Goal: Task Accomplishment & Management: Use online tool/utility

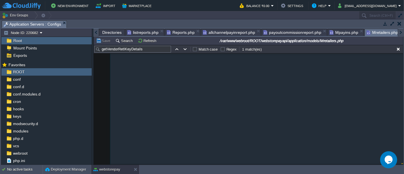
scroll to position [11315, 0]
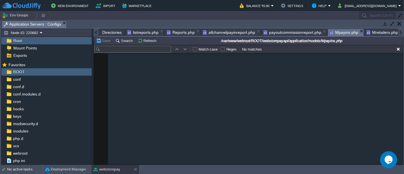
click at [341, 31] on span "Mpayins.php" at bounding box center [344, 32] width 29 height 7
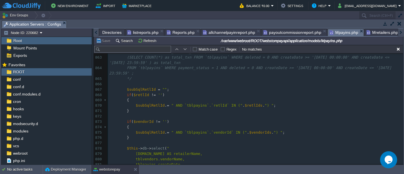
scroll to position [0, 0]
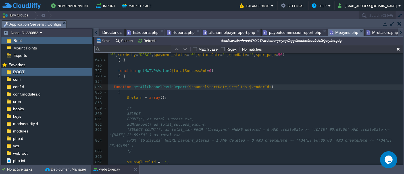
click at [113, 81] on div "xxxxxxxxxx { 612 { ... } 646 647 function getAllPendingPayins ( $check_status_c…" at bounding box center [256, 130] width 296 height 188
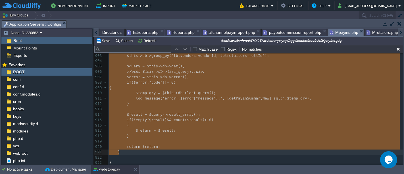
type textarea "function getAllChannelPayinReport($channelStartDate,$retlIds,$vendorIds) { $ret…"
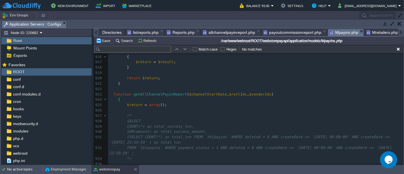
type textarea "-"
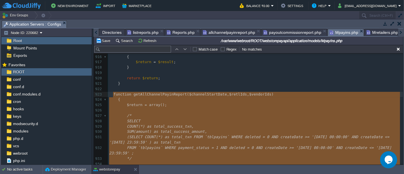
click at [114, 94] on span "function" at bounding box center [123, 94] width 18 height 4
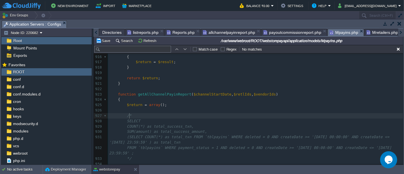
click at [169, 115] on pre "/*" at bounding box center [256, 115] width 296 height 5
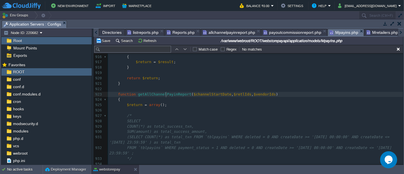
click at [165, 94] on span "getAllChannelPayinReport" at bounding box center [164, 94] width 53 height 4
type textarea "out"
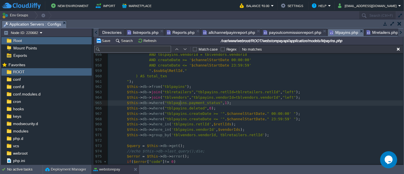
click at [180, 102] on div "xxxxxxxxxx function getAllChannelPayoutReport ( $channelStartDate , $retlIds , …" at bounding box center [256, 76] width 296 height 284
type textarea "tblpayins"
type input "tblpayins"
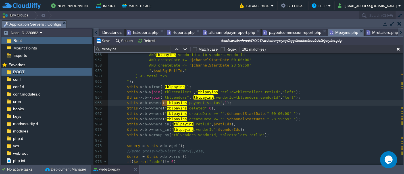
type textarea "tblpayins"
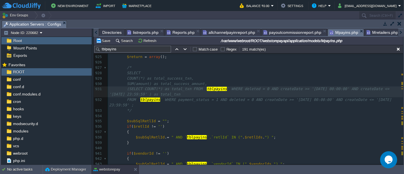
click at [216, 89] on span "tblpayins" at bounding box center [217, 89] width 20 height 4
type textarea "tblpayout"
type textarea "tblpayouts"
click at [150, 99] on div "xxxxxxxxxx FROM ` tblpayins ` WHERE payment_status = 1 AND deleted = 0 AND crea…" at bounding box center [256, 108] width 296 height 236
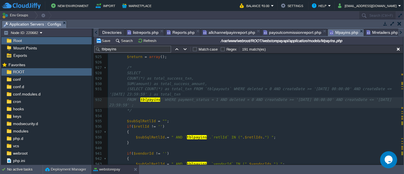
type textarea "tblpayins"
paste textarea
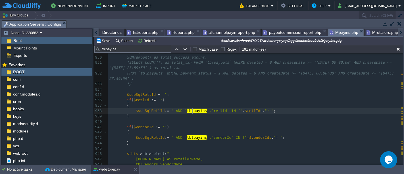
click at [193, 111] on div "xxxxxxxxxx FROM ` tblpayins ` WHERE payment_status = 1 AND deleted = 0 AND crea…" at bounding box center [256, 90] width 296 height 252
type textarea "tblpayins"
paste textarea
click at [193, 138] on div "xxxxxxxxxx FROM ` tblpayins ` WHERE payment_status = 1 AND deleted = 0 AND crea…" at bounding box center [256, 90] width 296 height 252
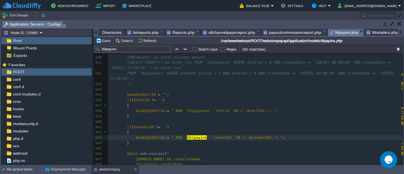
type textarea "tblpayins"
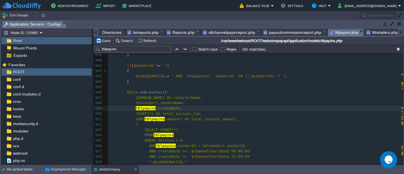
click at [139, 108] on span "tblpayins" at bounding box center [146, 108] width 20 height 4
type textarea "tblpayins"
paste textarea
click at [150, 119] on div "xxxxxxxxxx FROM ` tblpayins ` WHERE payment_status = 1 AND deleted = 0 AND crea…" at bounding box center [256, 57] width 296 height 311
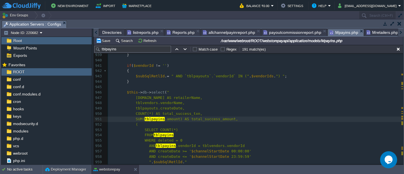
type textarea "tblpayins"
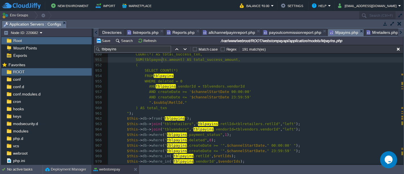
click at [162, 75] on span "tblpayins" at bounding box center [164, 76] width 20 height 4
type textarea "tblpayins"
paste textarea
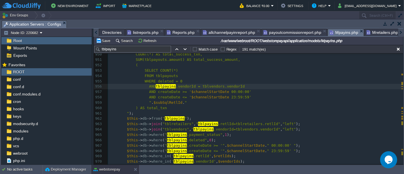
click at [164, 86] on div "xxxxxxxxxx FROM ` tblpayins ` WHERE payment_status = 1 AND deleted = 0 AND crea…" at bounding box center [256, 97] width 296 height 241
type textarea "tblpayins"
paste textarea
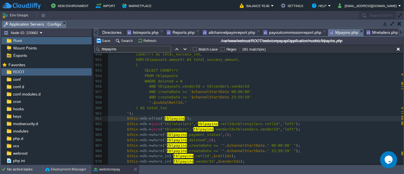
click at [172, 118] on div "xxxxxxxxxx FROM ` tblpayins ` WHERE payment_status = 1 AND deleted = 0 AND crea…" at bounding box center [256, 97] width 296 height 241
type textarea "tblpayins"
paste textarea
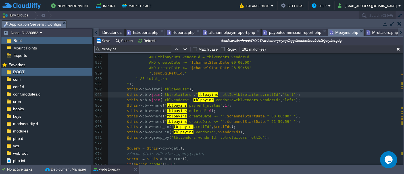
click at [200, 94] on span "tblpayins" at bounding box center [208, 94] width 20 height 4
type textarea "tblpayins"
paste textarea
click at [196, 99] on span "tblpayins" at bounding box center [204, 100] width 20 height 4
type textarea "tblpayins"
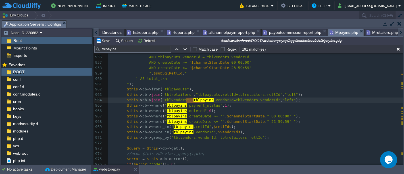
paste textarea
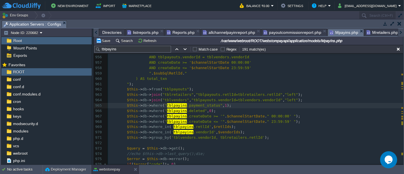
click at [169, 104] on div "xxxxxxxxxx FROM ` tblpayins ` WHERE payment_status = 1 AND deleted = 0 AND crea…" at bounding box center [256, 82] width 296 height 268
type textarea "tblpayins"
paste textarea
click at [168, 113] on div "xxxxxxxxxx FROM ` tblpayins ` WHERE payment_status = 1 AND deleted = 0 AND crea…" at bounding box center [256, 82] width 296 height 268
click at [169, 112] on pre "$this -> db -> where ( " tblpayins .deleted" , 0 );" at bounding box center [256, 110] width 296 height 5
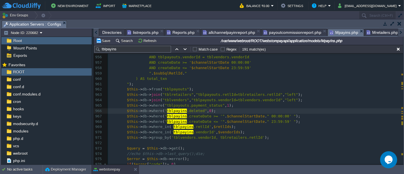
type textarea "tblpayins"
paste textarea
click at [167, 117] on div "xxxxxxxxxx FROM ` tblpayins ` WHERE payment_status = 1 AND deleted = 0 AND crea…" at bounding box center [256, 82] width 296 height 268
type textarea "tblpayins"
paste textarea
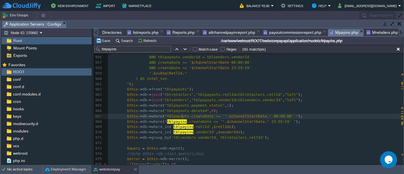
click at [166, 123] on div "xxxxxxxxxx FROM ` tblpayins ` WHERE payment_status = 1 AND deleted = 0 AND crea…" at bounding box center [256, 82] width 296 height 268
type textarea "tblpayins"
paste textarea
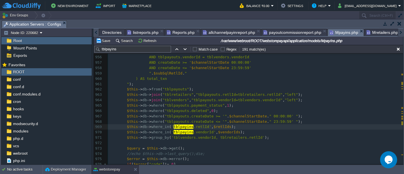
click at [174, 127] on span "tblpayins" at bounding box center [184, 127] width 20 height 4
type textarea "tblpayins"
paste textarea
click at [174, 131] on span "tblpayins" at bounding box center [184, 132] width 20 height 4
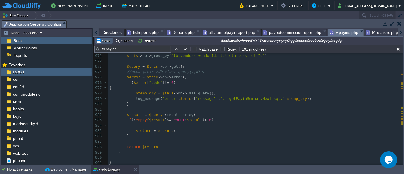
type textarea "tblpayins"
click at [106, 39] on button "Save" at bounding box center [104, 40] width 16 height 5
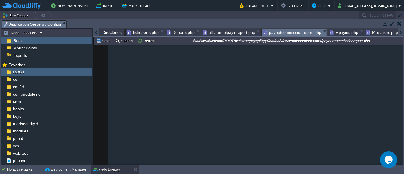
click at [282, 32] on span "payoutcommissionreport.php" at bounding box center [293, 32] width 58 height 7
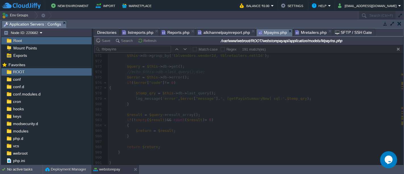
click at [264, 33] on span "Mpayins.php" at bounding box center [273, 32] width 29 height 7
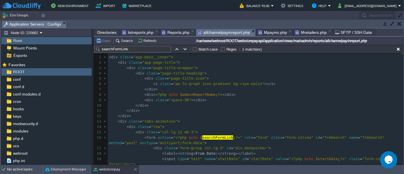
click at [226, 30] on span "allchannelpayinreport.php" at bounding box center [224, 32] width 52 height 7
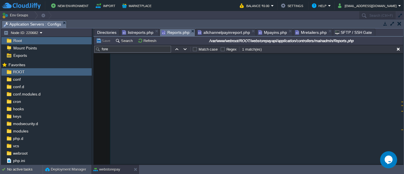
click at [167, 31] on span "Reports.php" at bounding box center [176, 32] width 28 height 7
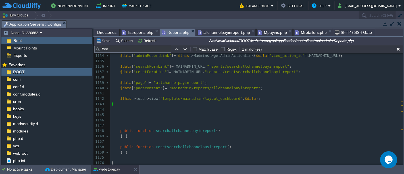
type textarea "-"
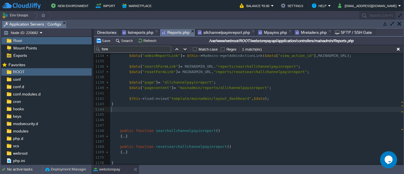
click at [133, 108] on pre "​" at bounding box center [256, 109] width 293 height 5
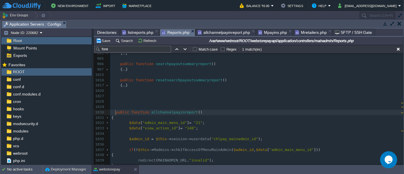
click at [115, 113] on div "xxxxxxxxxx { ... } 848 { ... } 857 858 public function payoutsummaryreport () 8…" at bounding box center [256, 174] width 293 height 279
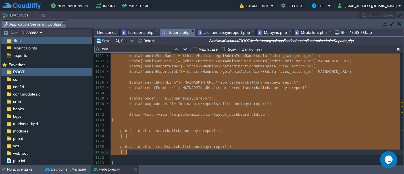
click at [155, 147] on pre "public function resetsearchallchannelpayinreport ()" at bounding box center [256, 146] width 293 height 5
click at [171, 117] on pre "}" at bounding box center [256, 119] width 293 height 5
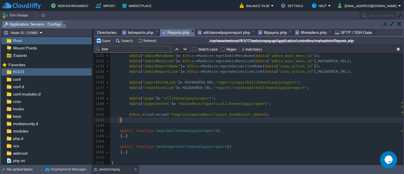
type textarea "}"
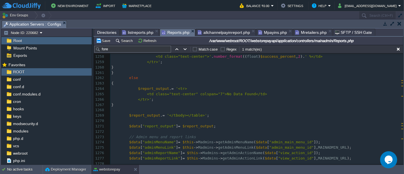
scroll to position [1370, 0]
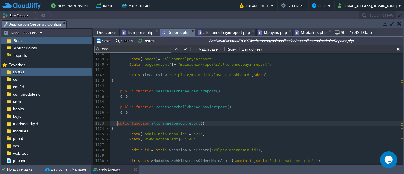
click at [117, 122] on span "public" at bounding box center [122, 123] width 13 height 4
click at [197, 139] on div "xxxxxxxxxx } 1128 $data [ "report_output" ] = $report_output ; 1129 ​ 1130 // A…" at bounding box center [256, 139] width 293 height 284
type textarea "9"
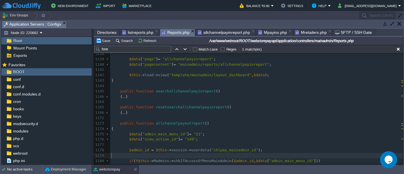
click at [238, 154] on pre "​" at bounding box center [256, 155] width 293 height 5
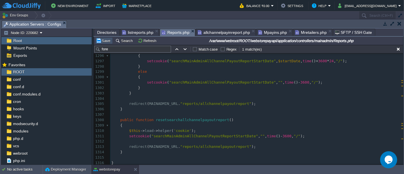
click at [106, 39] on button "Save" at bounding box center [104, 40] width 16 height 5
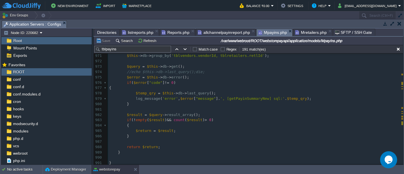
click at [271, 34] on span "Mpayins.php" at bounding box center [273, 32] width 29 height 7
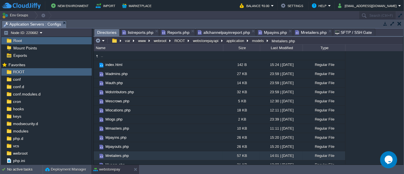
click at [103, 31] on span "Directories" at bounding box center [106, 32] width 19 height 7
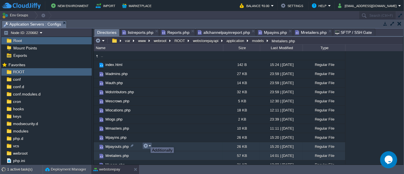
click at [146, 143] on button "button" at bounding box center [145, 145] width 5 height 5
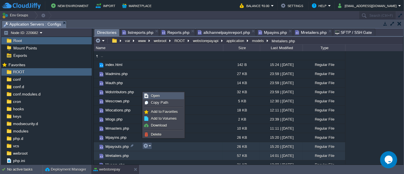
click at [160, 98] on link "Open" at bounding box center [163, 96] width 41 height 6
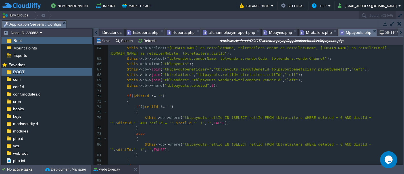
type textarea "-"
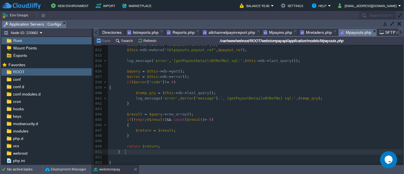
click at [125, 151] on div "x } 820 821 return $return ; 822 } 823 824 825 function getPayoutDetailsBYRefNo…" at bounding box center [256, 74] width 296 height 182
click at [175, 150] on pre "}" at bounding box center [256, 151] width 296 height 5
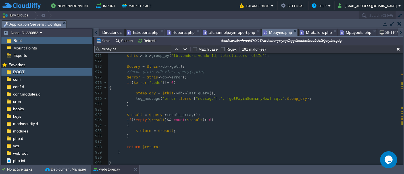
click at [278, 33] on span "Mpayins.php" at bounding box center [278, 32] width 29 height 7
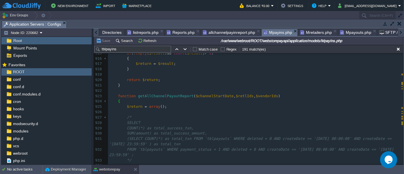
type textarea "-"
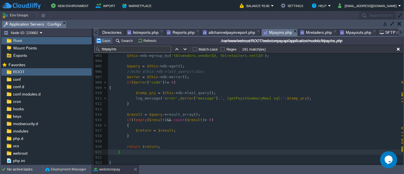
click at [104, 39] on button "Save" at bounding box center [104, 40] width 16 height 5
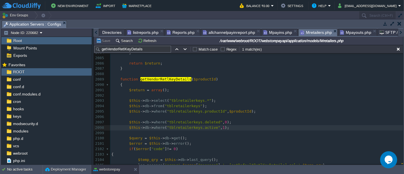
click at [304, 31] on span "Mretailers.php" at bounding box center [317, 32] width 32 height 7
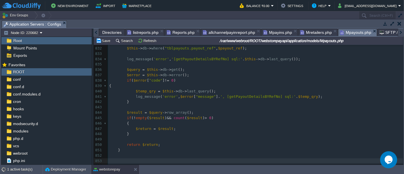
click at [348, 30] on span "Mpayouts.php" at bounding box center [355, 32] width 31 height 7
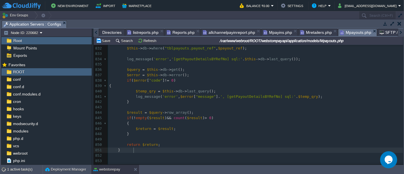
click at [183, 149] on pre "}" at bounding box center [256, 150] width 296 height 5
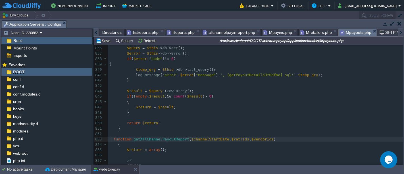
click at [112, 139] on div "xxxxxxxxxx } 825 function getPayoutDetailsBYRefNo ( $payout_ref ) 826 { 827 $re…" at bounding box center [256, 123] width 296 height 273
click at [104, 42] on button "Save" at bounding box center [104, 40] width 16 height 5
